Goal: Task Accomplishment & Management: Complete application form

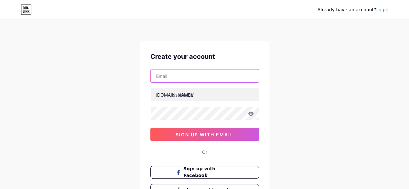
click at [174, 79] on input "text" at bounding box center [205, 75] width 108 height 13
type input "[PERSON_NAME][EMAIL_ADDRESS][DOMAIN_NAME]"
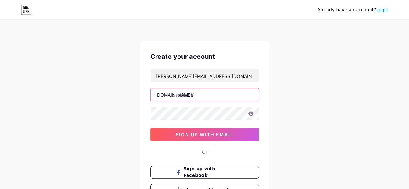
click at [199, 93] on input "text" at bounding box center [205, 94] width 108 height 13
paste input "maplesyruptalk"
type input "maplesyruptalk"
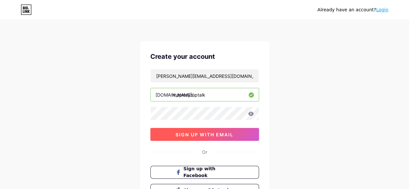
click at [227, 133] on span "sign up with email" at bounding box center [205, 134] width 58 height 5
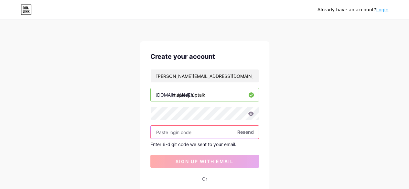
paste input "293282"
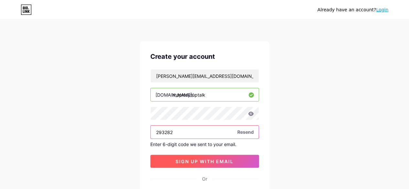
type input "293282"
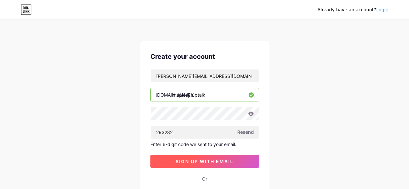
click at [193, 162] on span "sign up with email" at bounding box center [205, 161] width 58 height 5
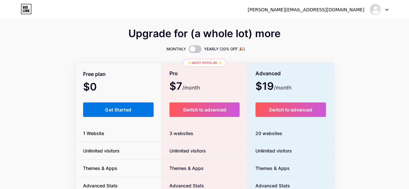
click at [111, 108] on span "Get Started" at bounding box center [118, 109] width 26 height 5
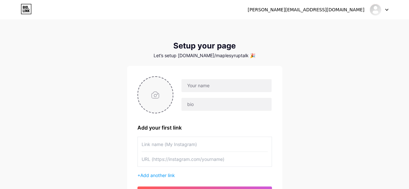
click at [155, 98] on input "file" at bounding box center [155, 95] width 35 height 36
type input "C:\fakepath\Maple Syrup Talk.png"
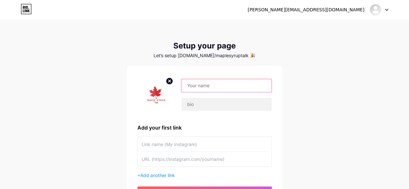
click at [201, 88] on input "text" at bounding box center [226, 85] width 90 height 13
paste input "Maple Syrup Talk"
type input "Maple Syrup Talk"
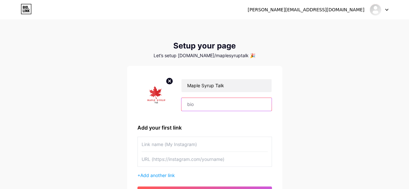
click at [194, 106] on input "text" at bounding box center [226, 104] width 90 height 13
paste input "Maple Syrup Talk is your go-to resource for everything maple syrup — from produ…"
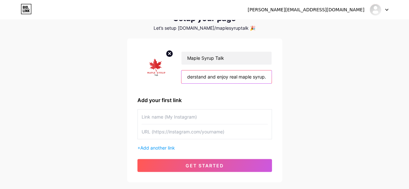
scroll to position [67, 0]
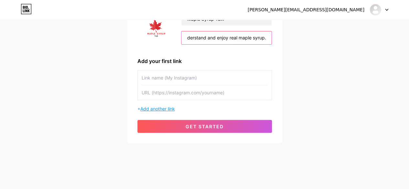
type input "Maple Syrup Talk is your go-to resource for everything maple syrup — from produ…"
click at [171, 109] on span "Add another link" at bounding box center [157, 108] width 35 height 5
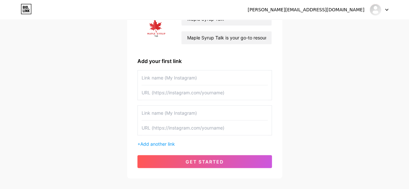
click at [176, 77] on input "text" at bounding box center [205, 77] width 126 height 15
paste input "Maple Syrup Talk"
type input "Maple Syrup Talk"
click at [177, 94] on input "text" at bounding box center [205, 92] width 126 height 15
paste input "[URL][DOMAIN_NAME]"
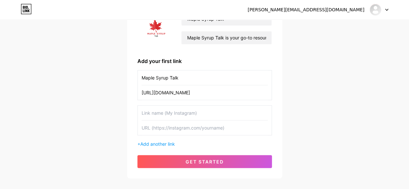
type input "[URL][DOMAIN_NAME]"
click at [165, 114] on input "text" at bounding box center [205, 113] width 126 height 15
type input "Facebook"
click at [171, 125] on input "text" at bounding box center [205, 128] width 126 height 15
paste input "[URL][DOMAIN_NAME]"
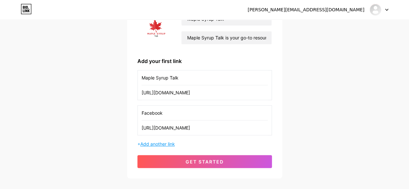
type input "[URL][DOMAIN_NAME]"
click at [165, 146] on span "Add another link" at bounding box center [157, 143] width 35 height 5
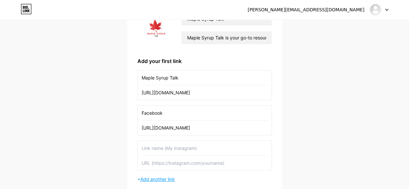
click at [165, 146] on input "text" at bounding box center [205, 148] width 126 height 15
type input "Instagram"
click at [163, 165] on input "text" at bounding box center [205, 163] width 126 height 15
paste input "[URL][DOMAIN_NAME][DOMAIN_NAME]"
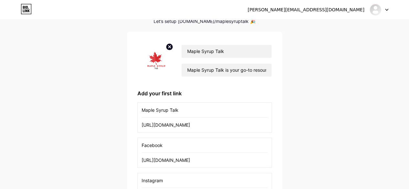
scroll to position [131, 0]
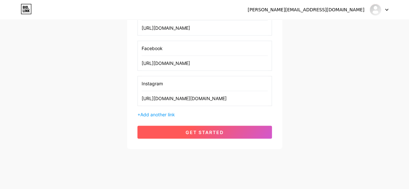
type input "[URL][DOMAIN_NAME][DOMAIN_NAME]"
click at [212, 133] on span "get started" at bounding box center [205, 132] width 38 height 5
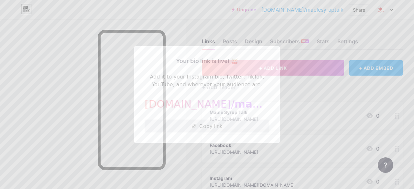
click at [215, 127] on button "Copy link" at bounding box center [206, 126] width 125 height 13
